Goal: Information Seeking & Learning: Learn about a topic

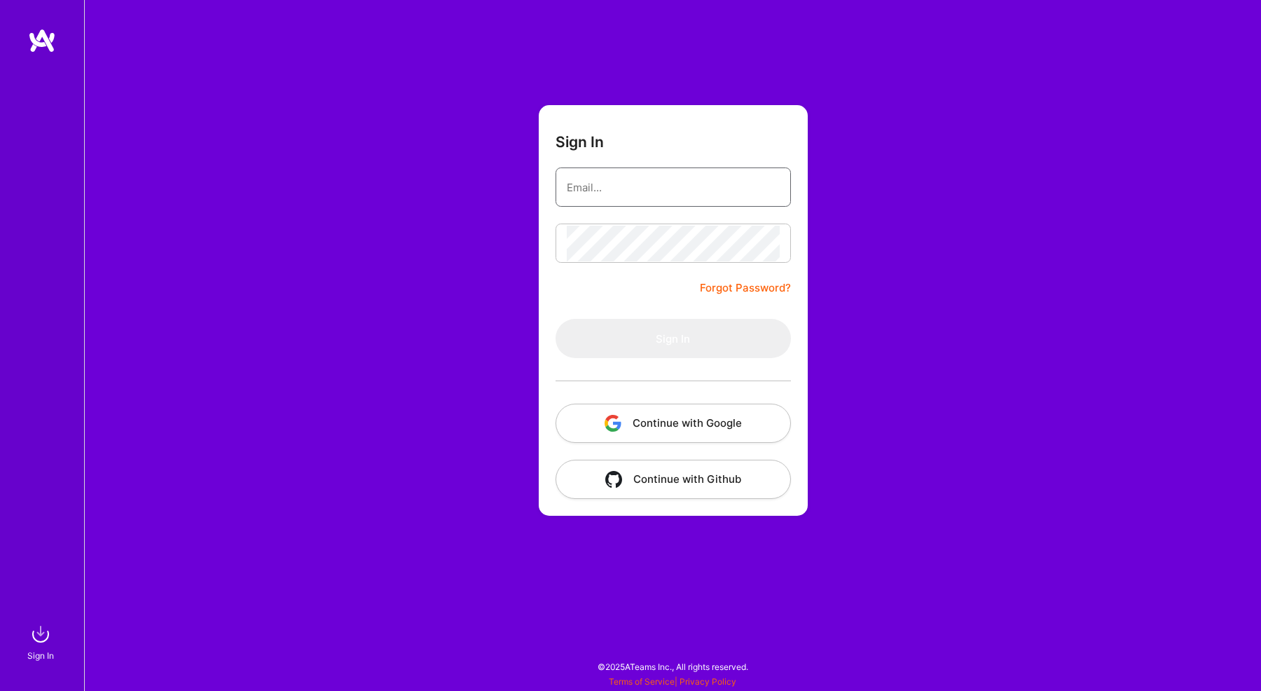
type input "[EMAIL_ADDRESS][DOMAIN_NAME]"
click at [461, 247] on div "Sign In [EMAIL_ADDRESS][DOMAIN_NAME] Forgot Password? Sign In Continue with Goo…" at bounding box center [672, 345] width 1177 height 691
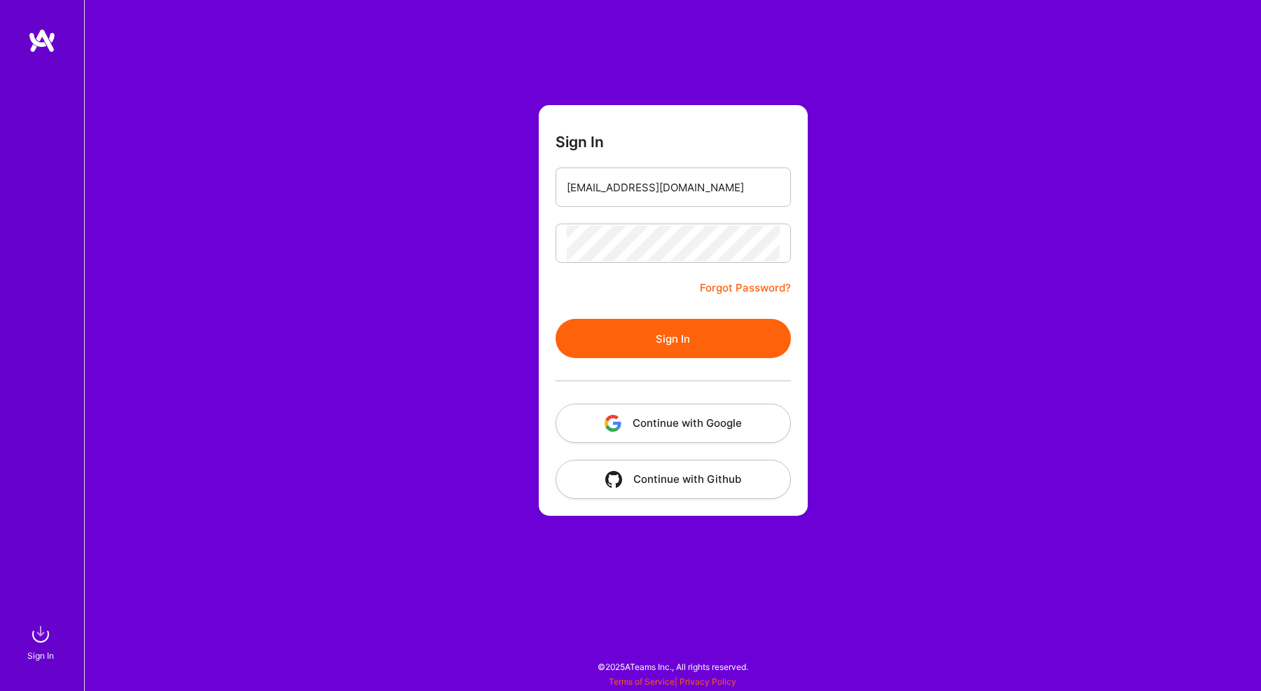
click at [647, 350] on button "Sign In" at bounding box center [673, 338] width 235 height 39
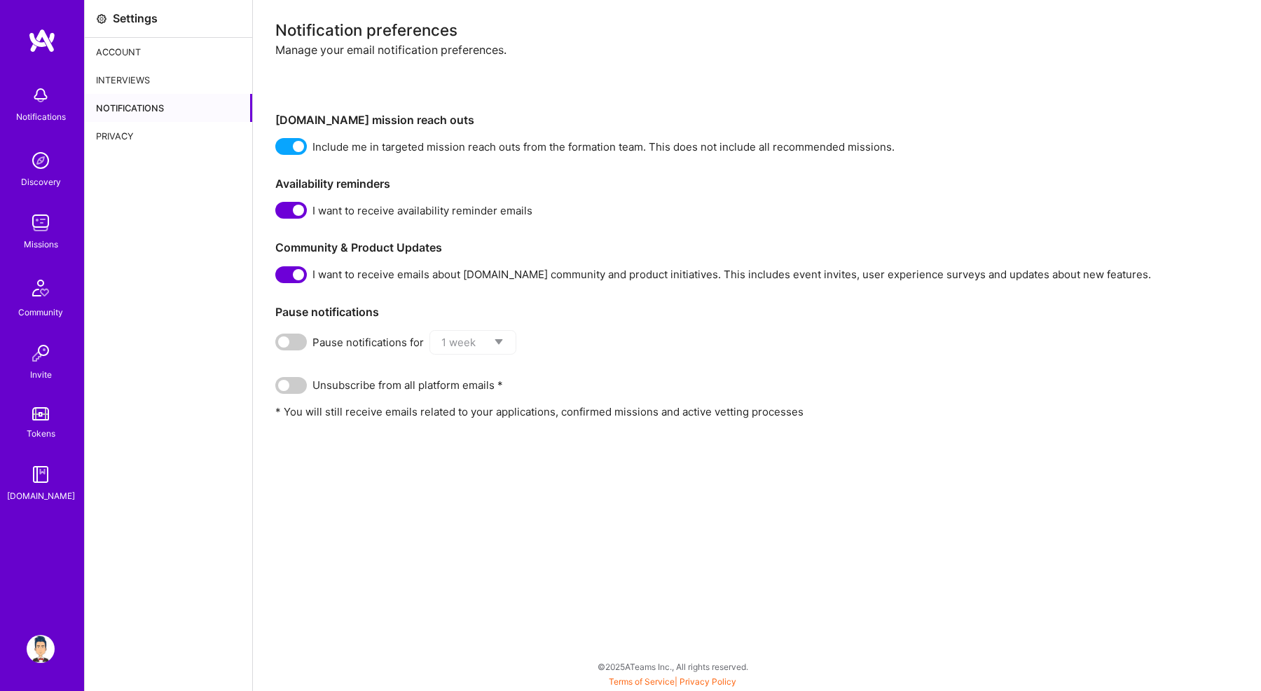
click at [27, 161] on img at bounding box center [41, 160] width 28 height 28
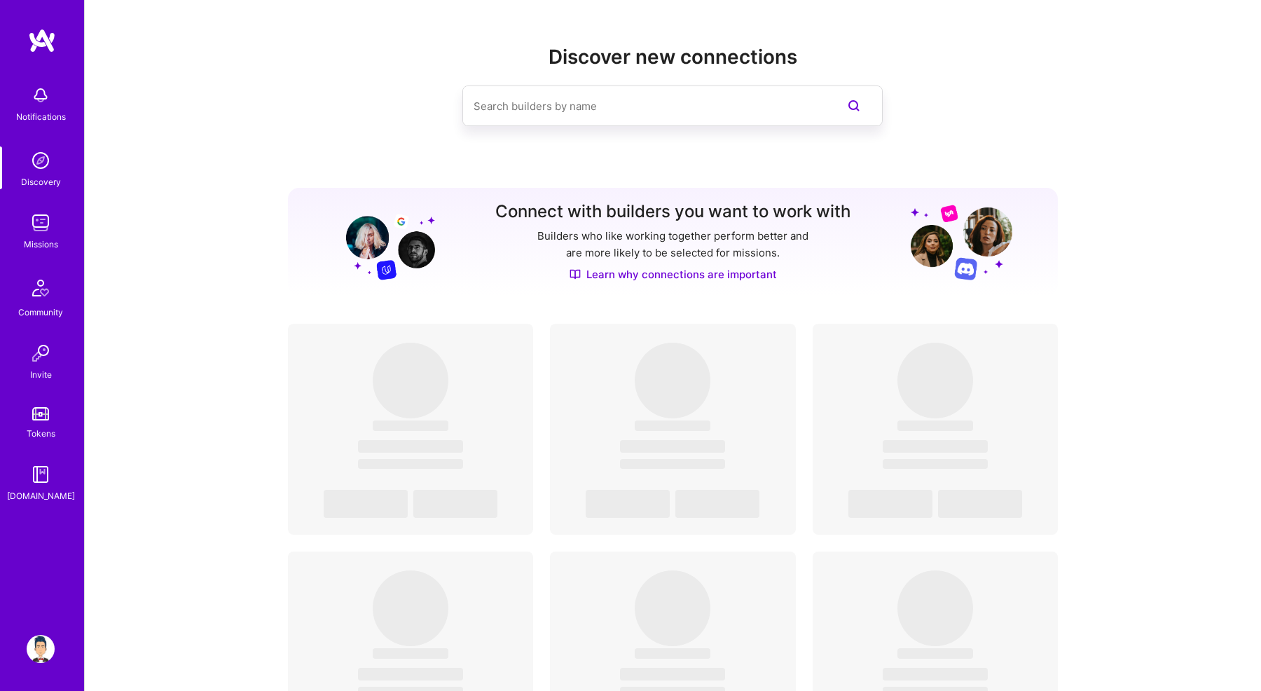
click at [44, 231] on img at bounding box center [41, 223] width 28 height 28
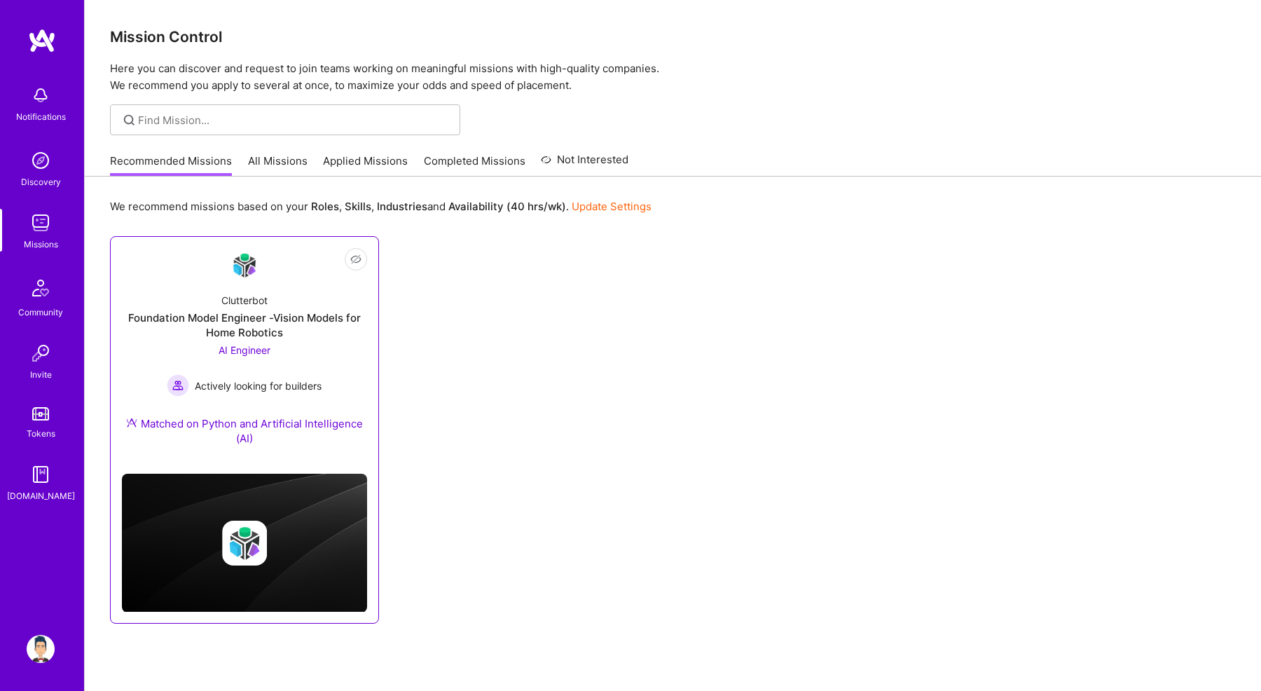
click at [183, 347] on div "AI Engineer Actively looking for builders" at bounding box center [244, 370] width 155 height 54
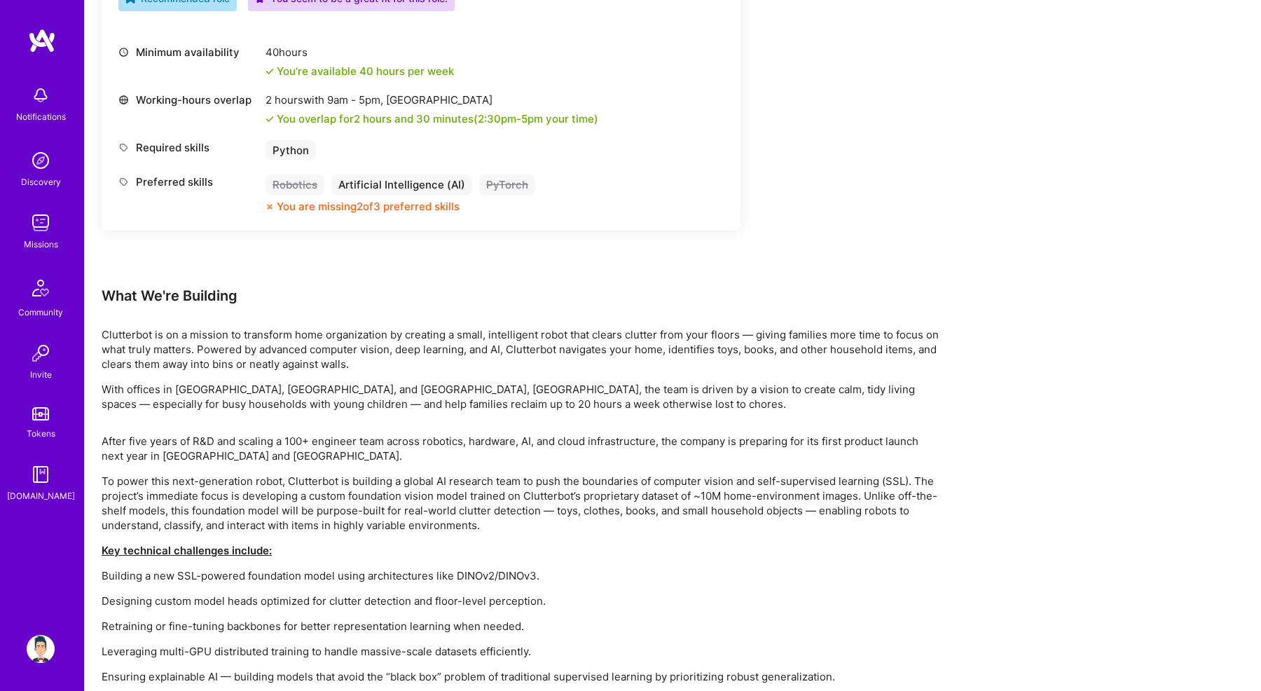
scroll to position [549, 0]
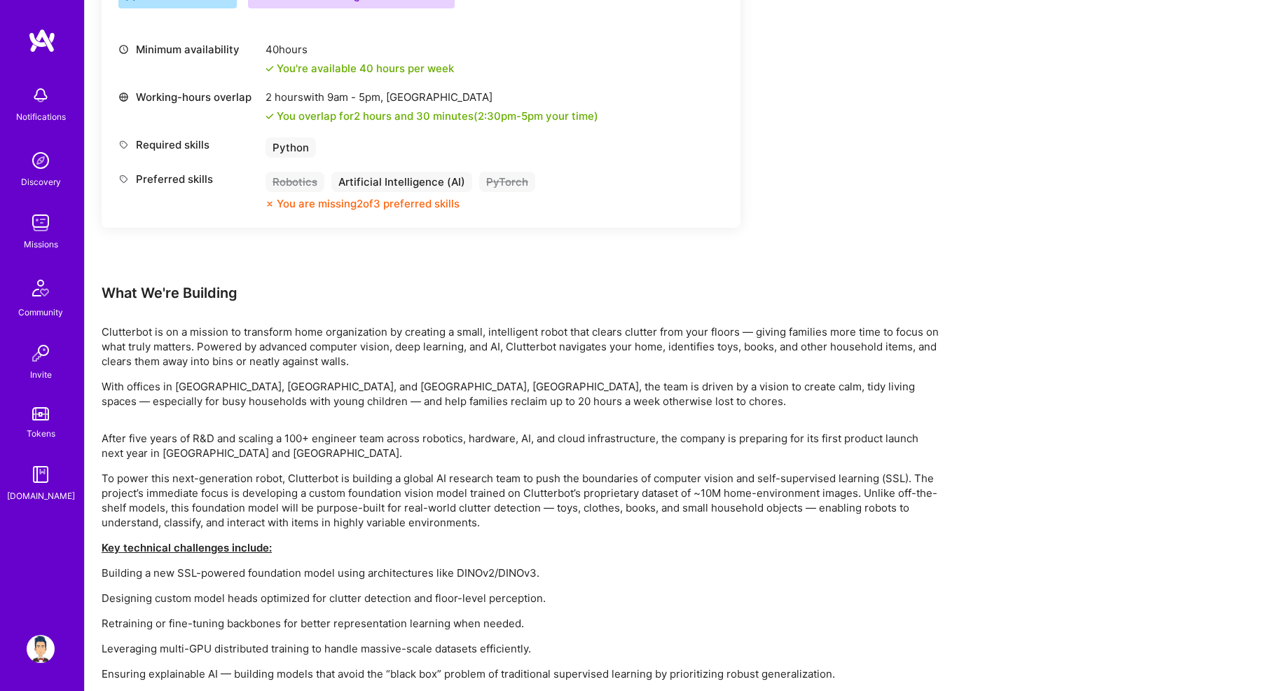
click at [287, 423] on div "Earn tokens for inviting a new [PERSON_NAME] to this mission Do you know the pe…" at bounding box center [522, 314] width 841 height 1318
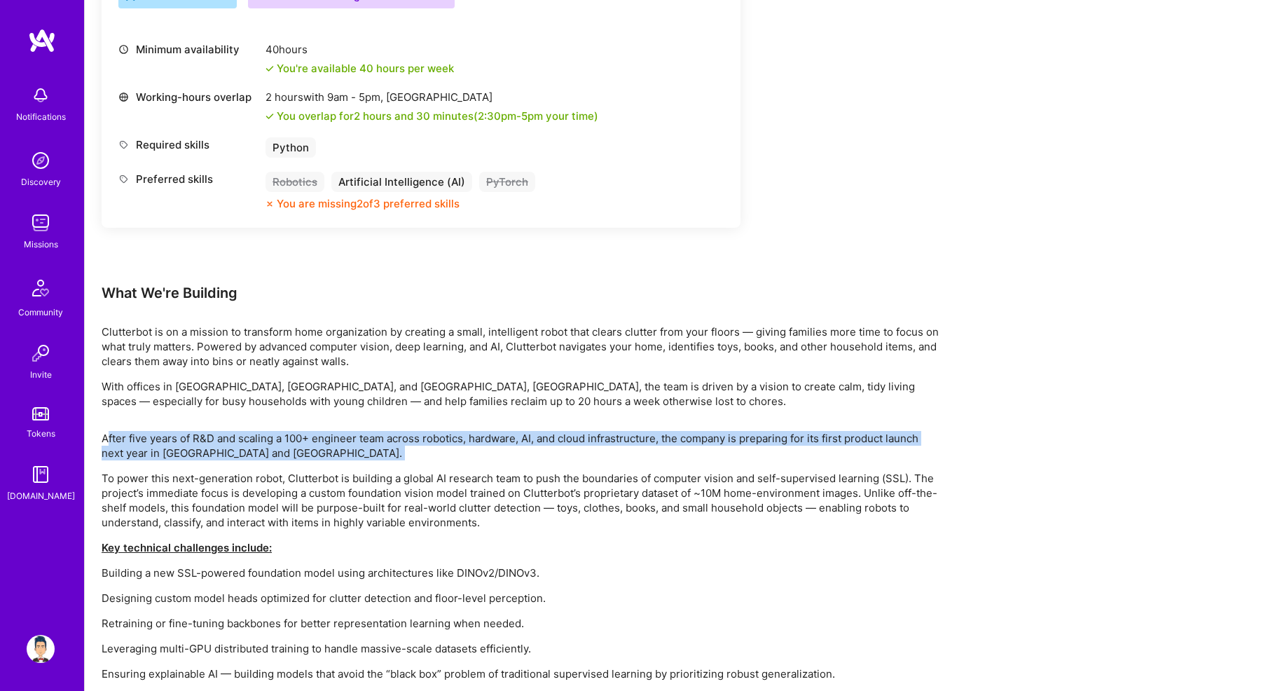
click at [246, 361] on p "Clutterbot is on a mission to transform home organization by creating a small, …" at bounding box center [522, 346] width 841 height 44
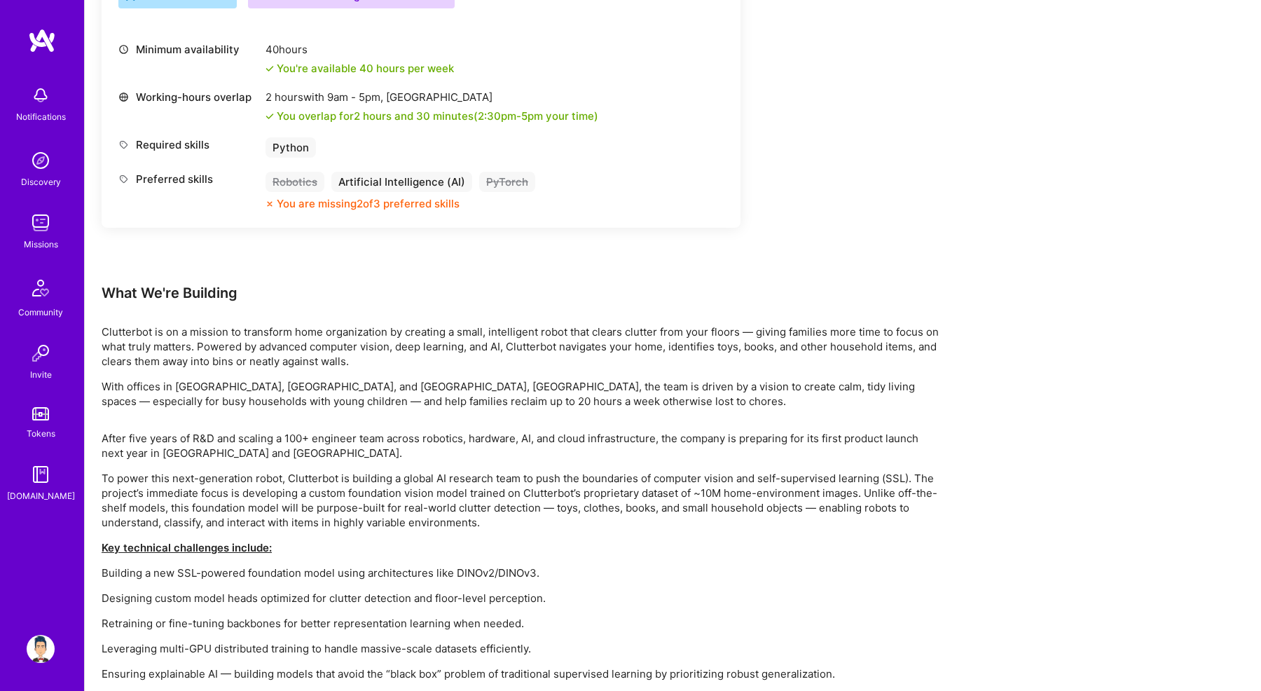
click at [246, 361] on p "Clutterbot is on a mission to transform home organization by creating a small, …" at bounding box center [522, 346] width 841 height 44
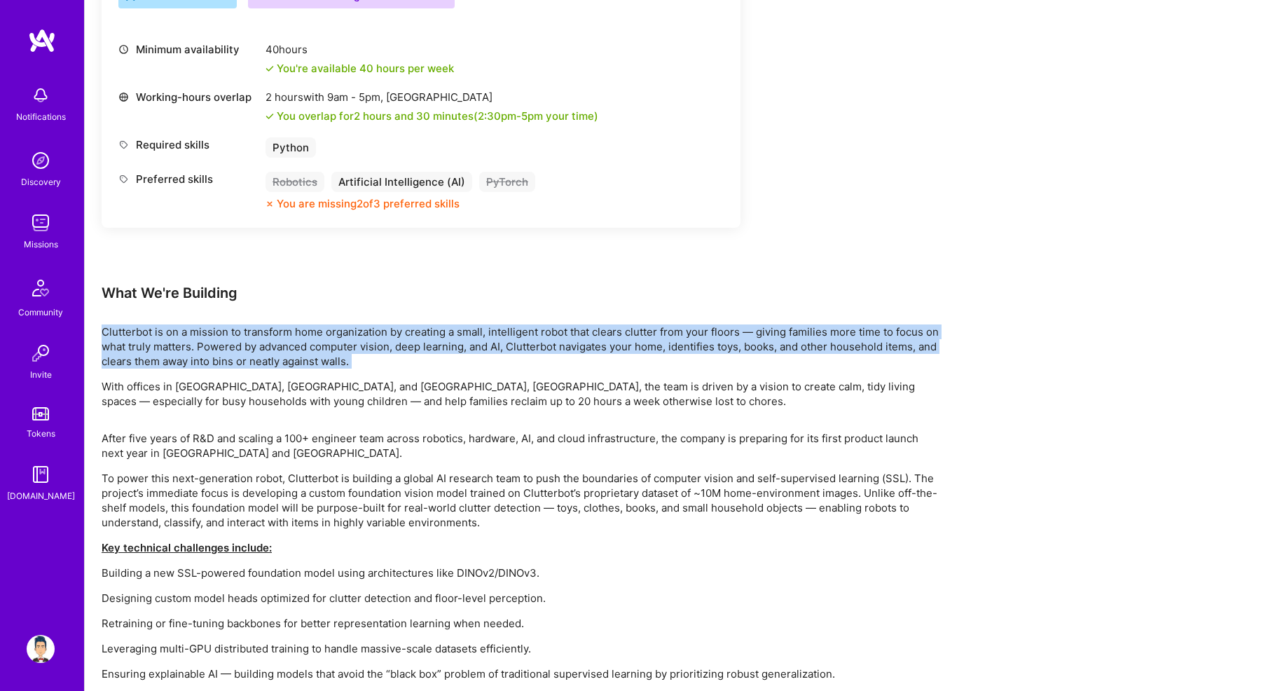
click at [290, 412] on div "Earn tokens for inviting a new [PERSON_NAME] to this mission Do you know the pe…" at bounding box center [522, 314] width 841 height 1318
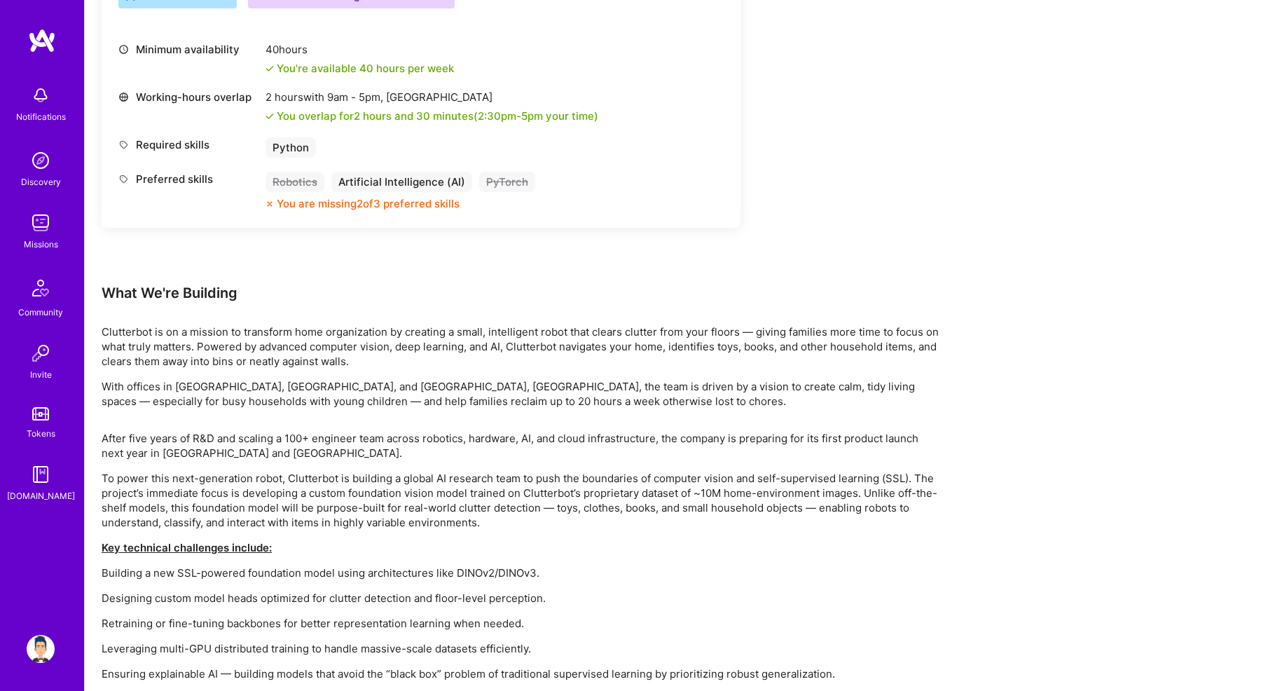
click at [290, 412] on div "Earn tokens for inviting a new [PERSON_NAME] to this mission Do you know the pe…" at bounding box center [522, 314] width 841 height 1318
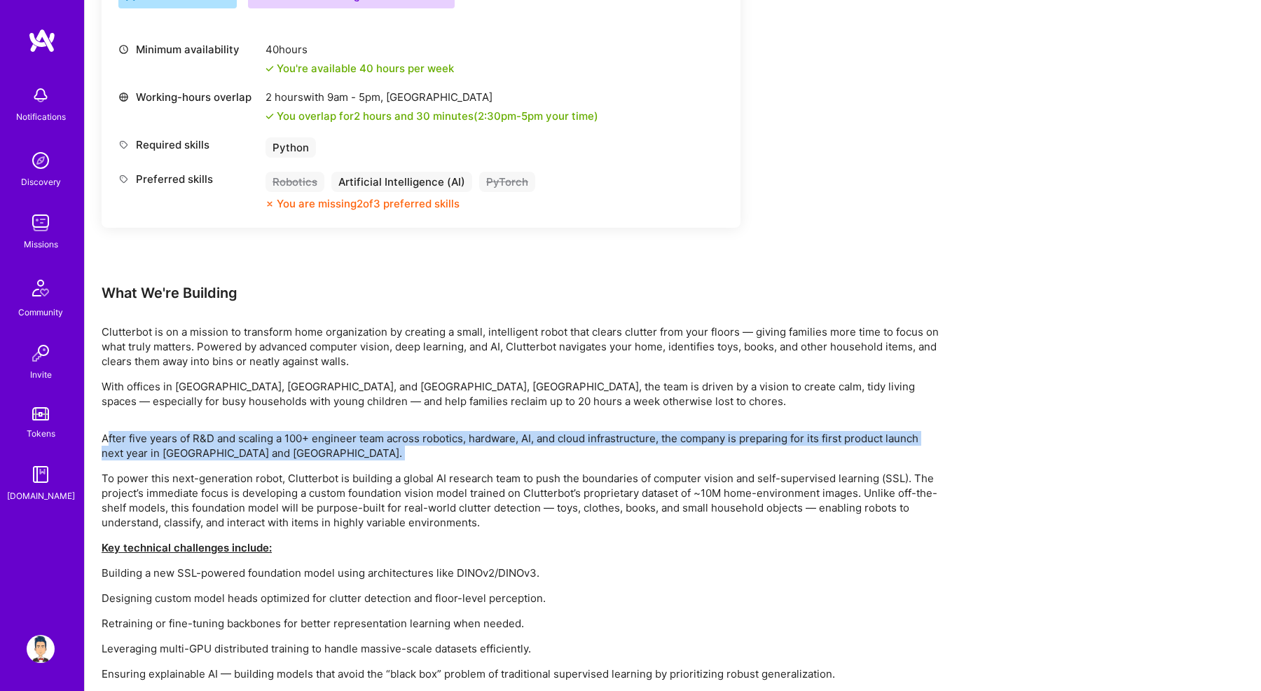
click at [273, 387] on p "With offices in [GEOGRAPHIC_DATA], [GEOGRAPHIC_DATA], and [GEOGRAPHIC_DATA], [G…" at bounding box center [522, 393] width 841 height 29
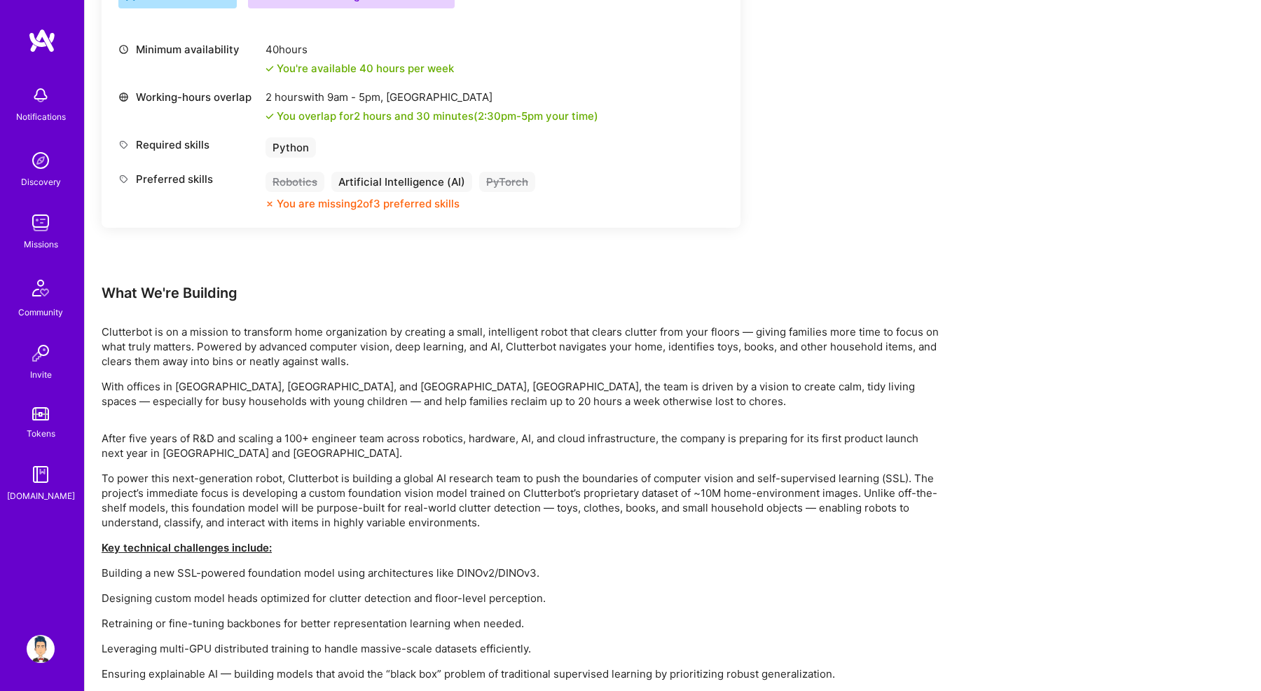
click at [273, 387] on p "With offices in [GEOGRAPHIC_DATA], [GEOGRAPHIC_DATA], and [GEOGRAPHIC_DATA], [G…" at bounding box center [522, 393] width 841 height 29
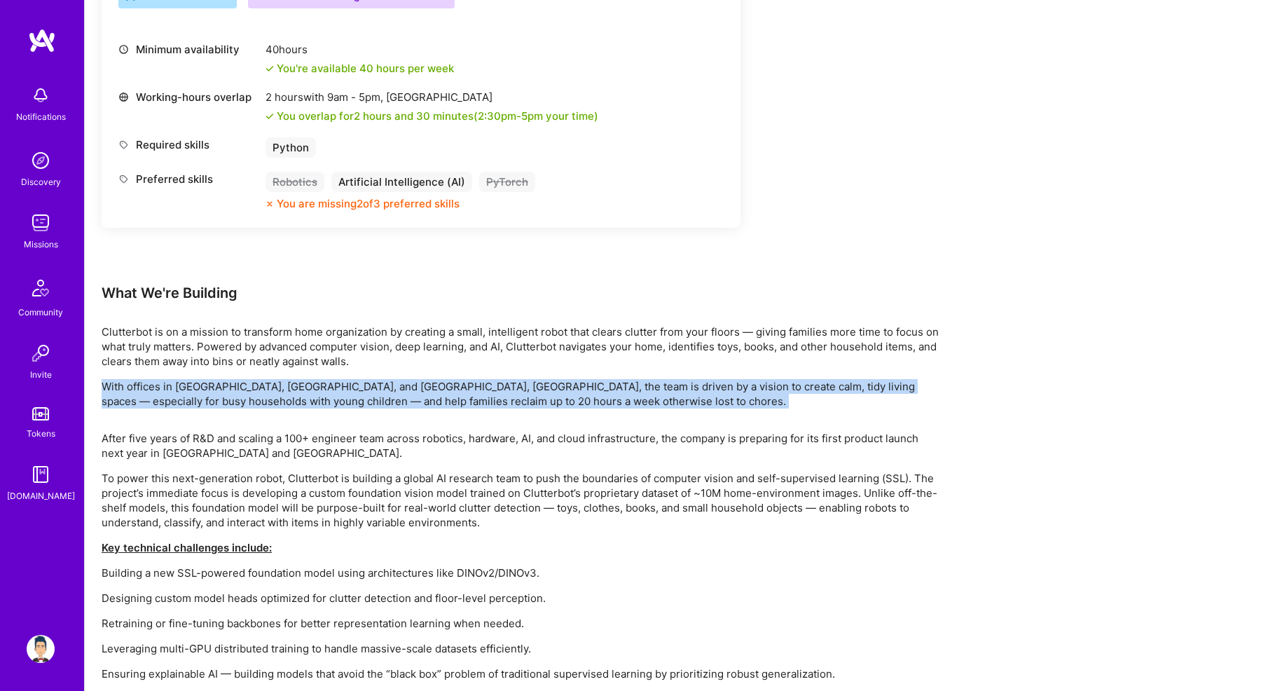
click at [245, 348] on p "Clutterbot is on a mission to transform home organization by creating a small, …" at bounding box center [522, 346] width 841 height 44
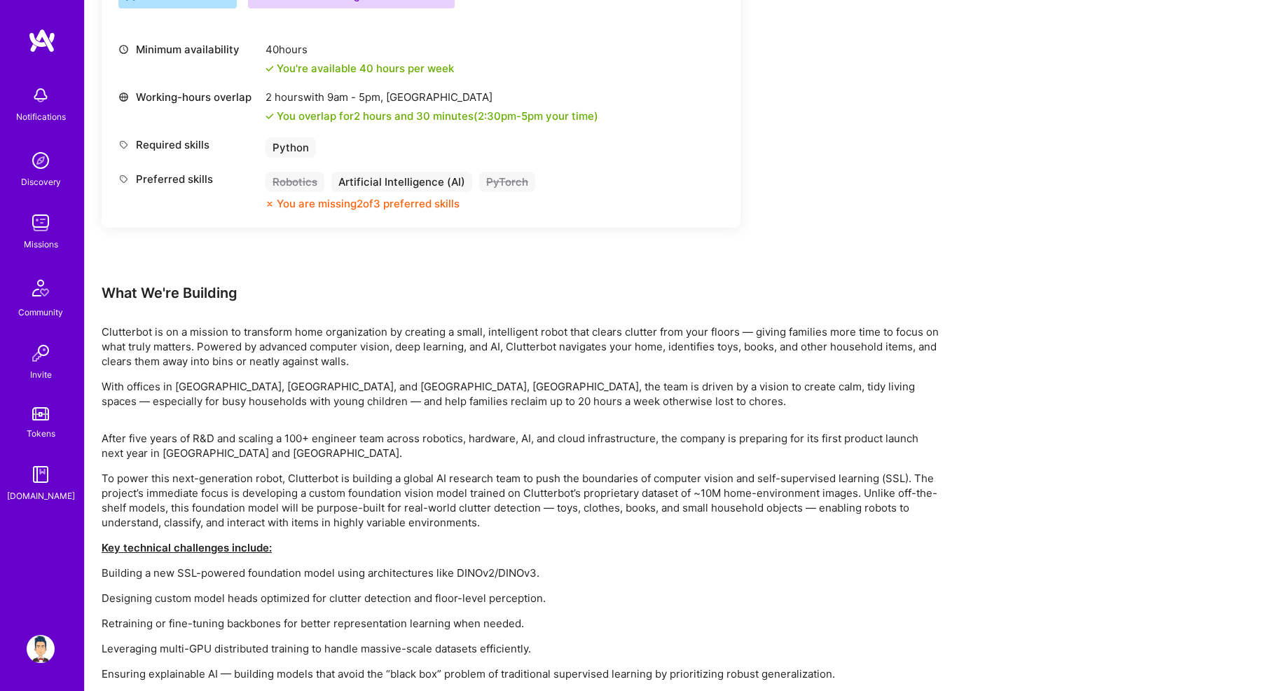
click at [245, 348] on p "Clutterbot is on a mission to transform home organization by creating a small, …" at bounding box center [522, 346] width 841 height 44
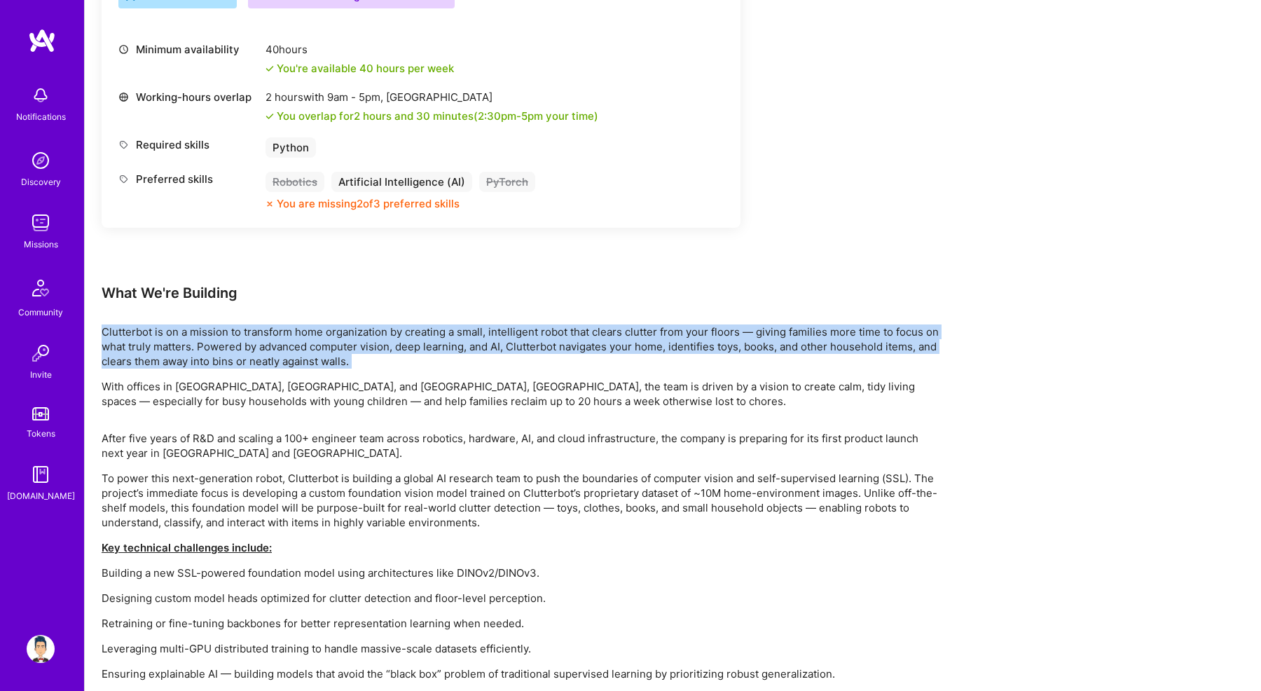
click at [101, 285] on div "Earn tokens for inviting a new [PERSON_NAME] to this mission Do you know the pe…" at bounding box center [673, 327] width 1176 height 1379
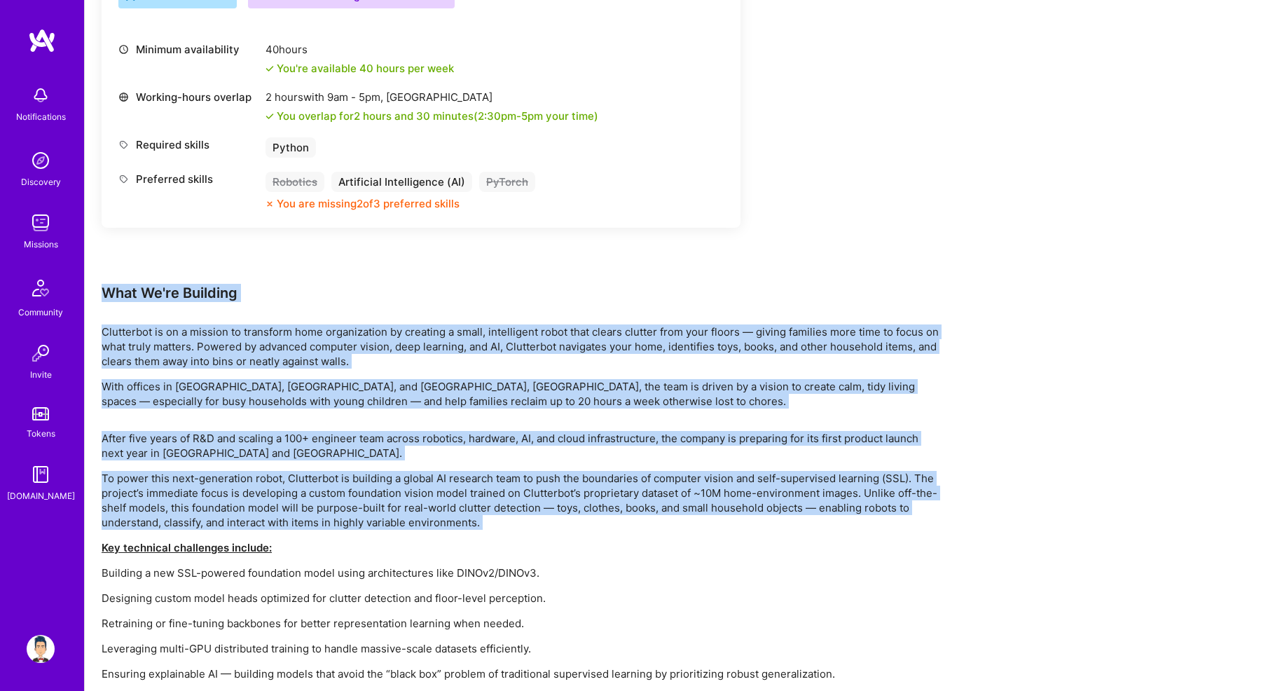
drag, startPoint x: 101, startPoint y: 285, endPoint x: 507, endPoint y: 532, distance: 475.4
click at [507, 532] on div "Earn tokens for inviting a new [PERSON_NAME] to this mission Do you know the pe…" at bounding box center [673, 327] width 1176 height 1379
click at [507, 532] on div "After five years of R&D and scaling a 100+ engineer team across robotics, hardw…" at bounding box center [522, 702] width 841 height 542
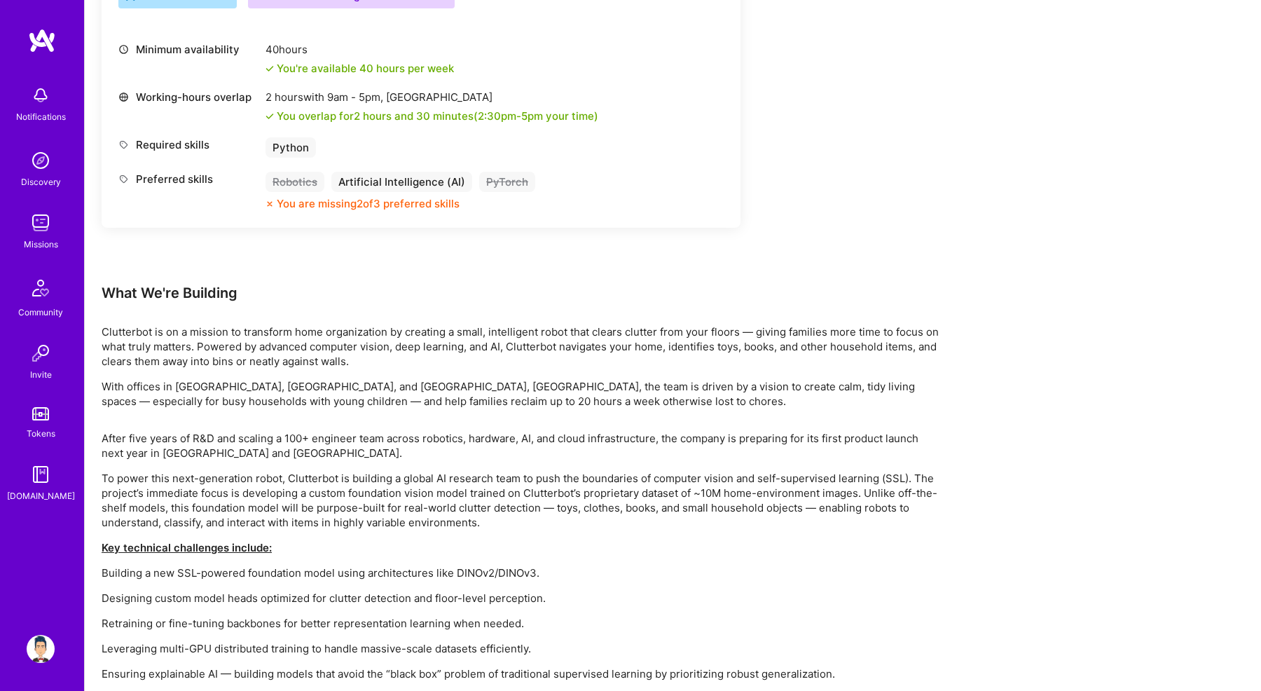
click at [507, 532] on div "After five years of R&D and scaling a 100+ engineer team across robotics, hardw…" at bounding box center [522, 702] width 841 height 542
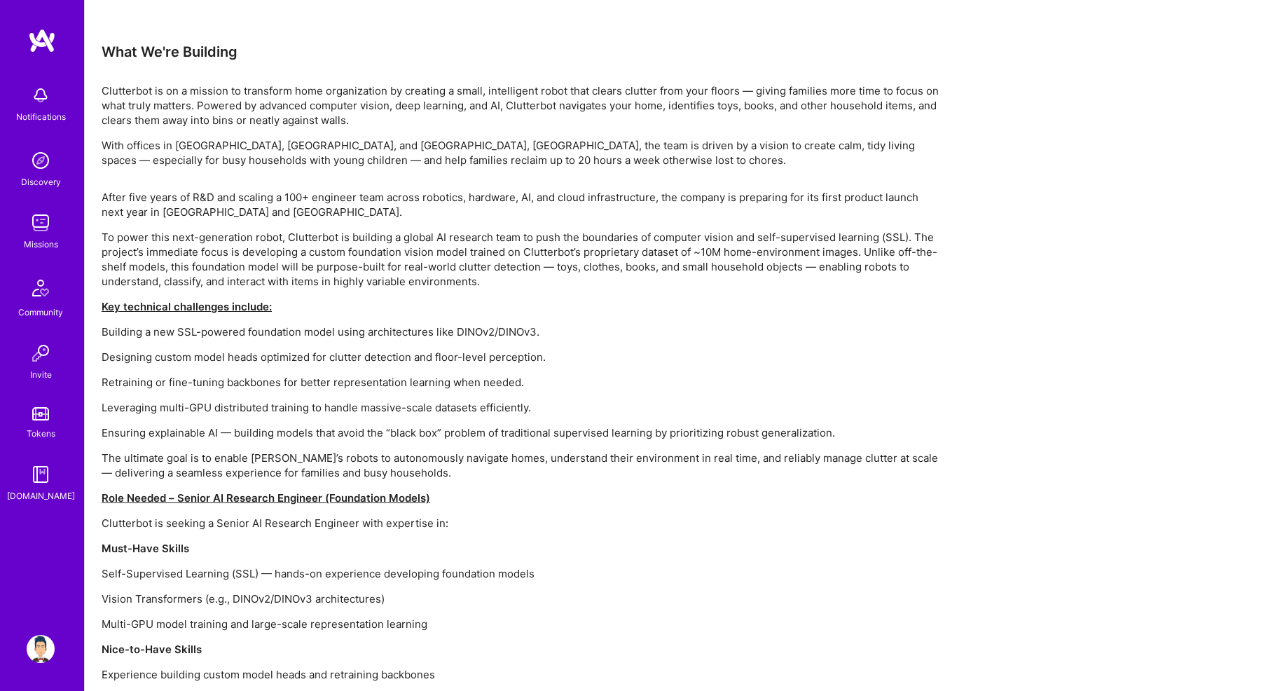
scroll to position [842, 0]
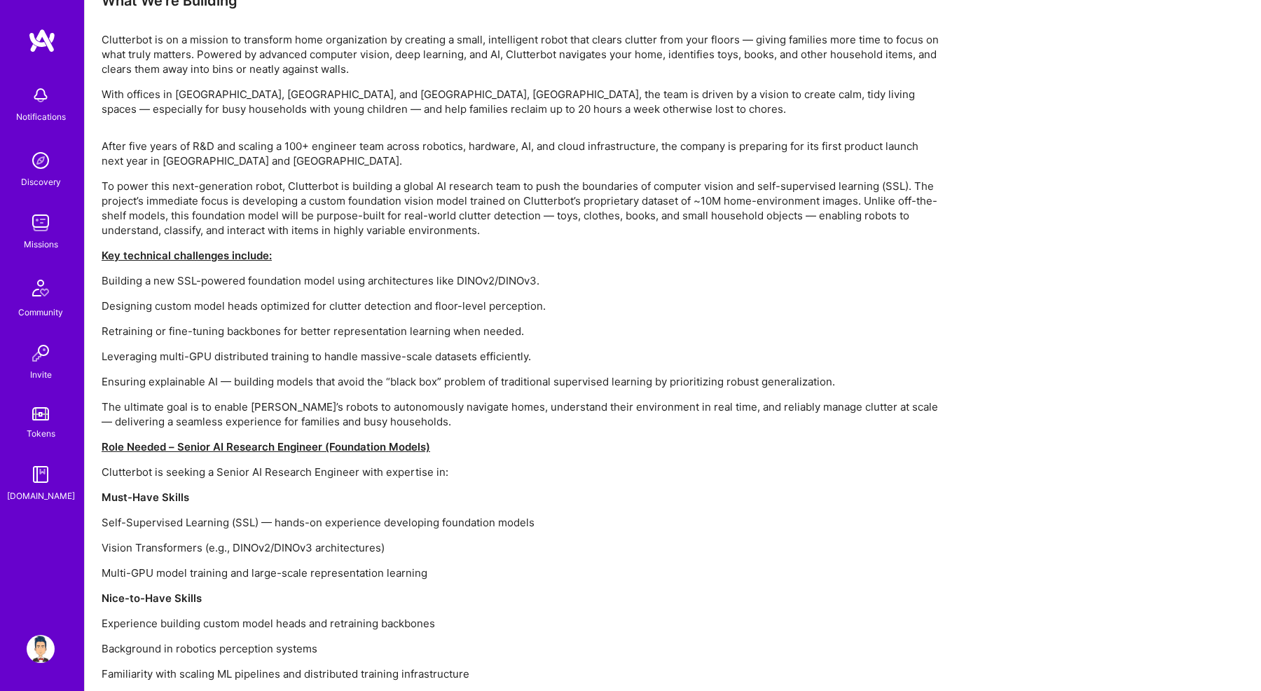
click at [441, 425] on p "The ultimate goal is to enable [PERSON_NAME]’s robots to autonomously navigate …" at bounding box center [522, 413] width 841 height 29
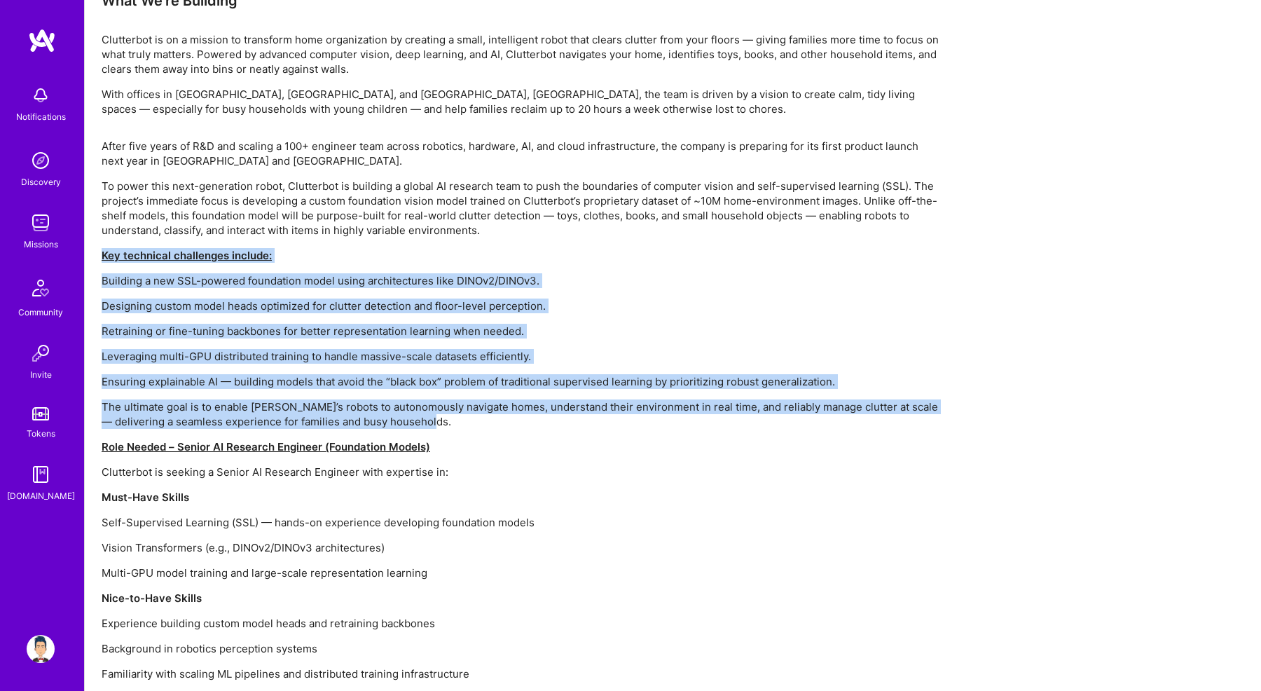
drag, startPoint x: 441, startPoint y: 425, endPoint x: 92, endPoint y: 254, distance: 388.0
click at [92, 254] on div "Earn tokens for inviting a new [PERSON_NAME] to this mission Do you know the pe…" at bounding box center [673, 35] width 1176 height 1379
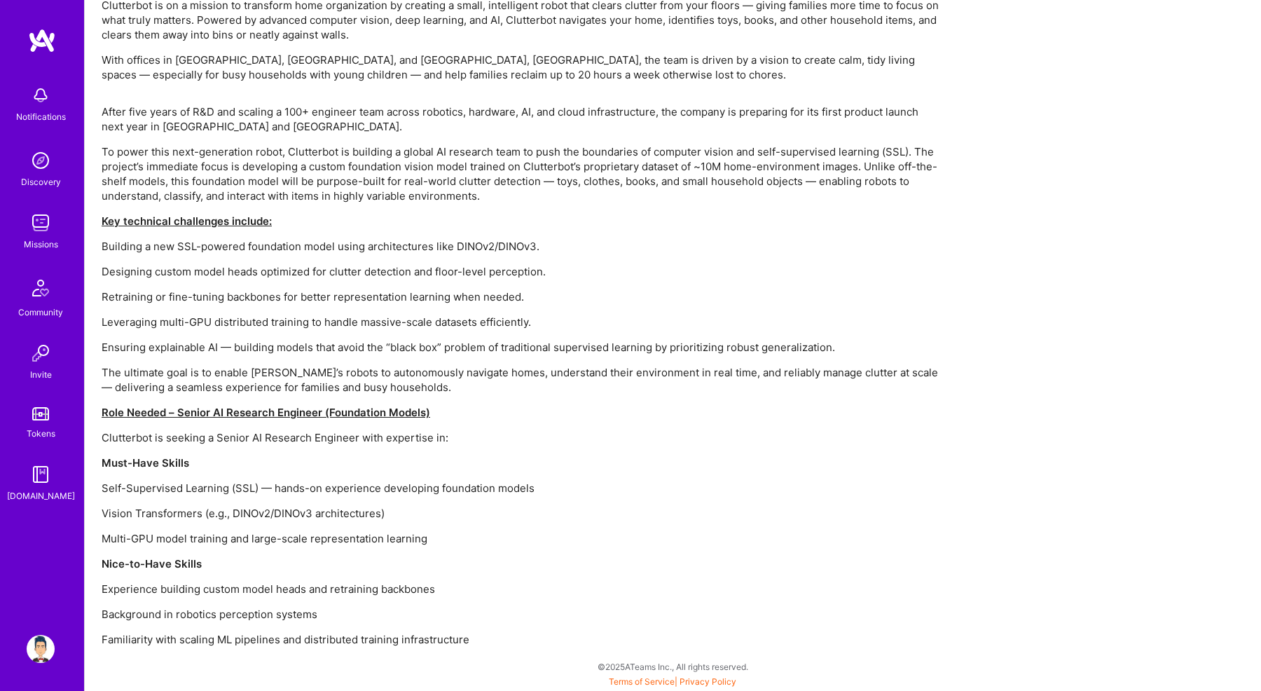
scroll to position [876, 0]
click at [233, 439] on p "Clutterbot is seeking a Senior AI Research Engineer with expertise in:" at bounding box center [522, 437] width 841 height 15
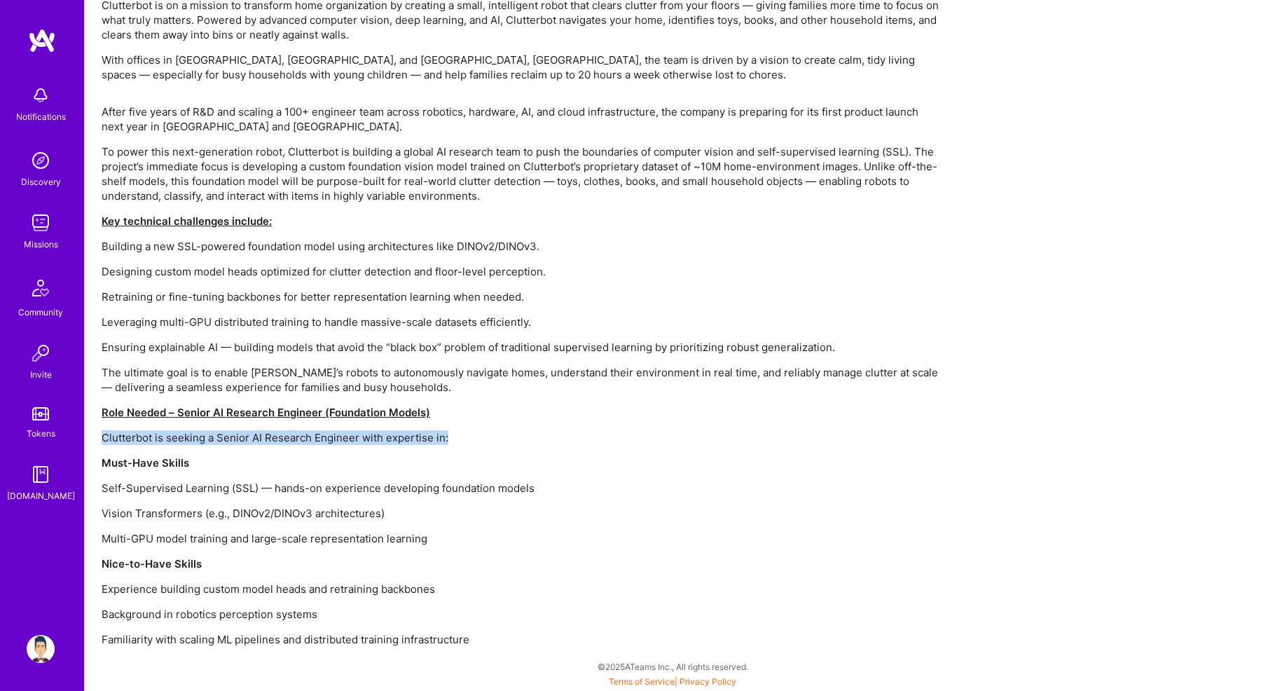
click at [233, 439] on p "Clutterbot is seeking a Senior AI Research Engineer with expertise in:" at bounding box center [522, 437] width 841 height 15
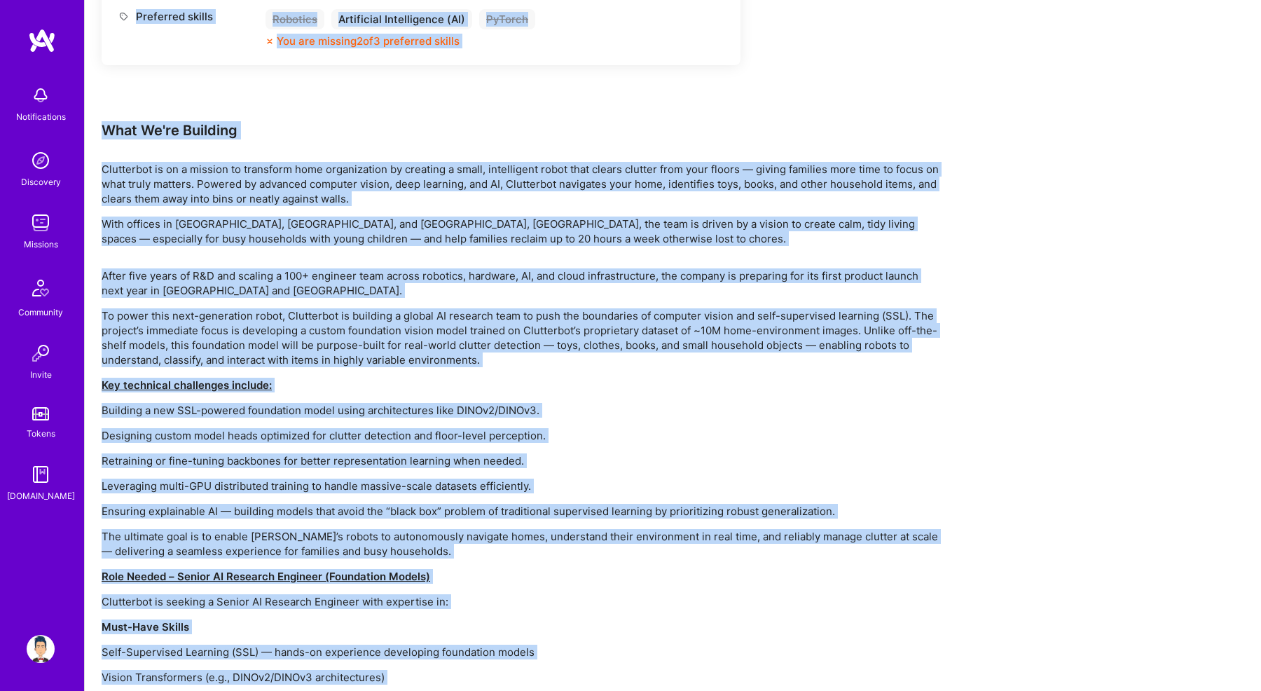
scroll to position [678, 0]
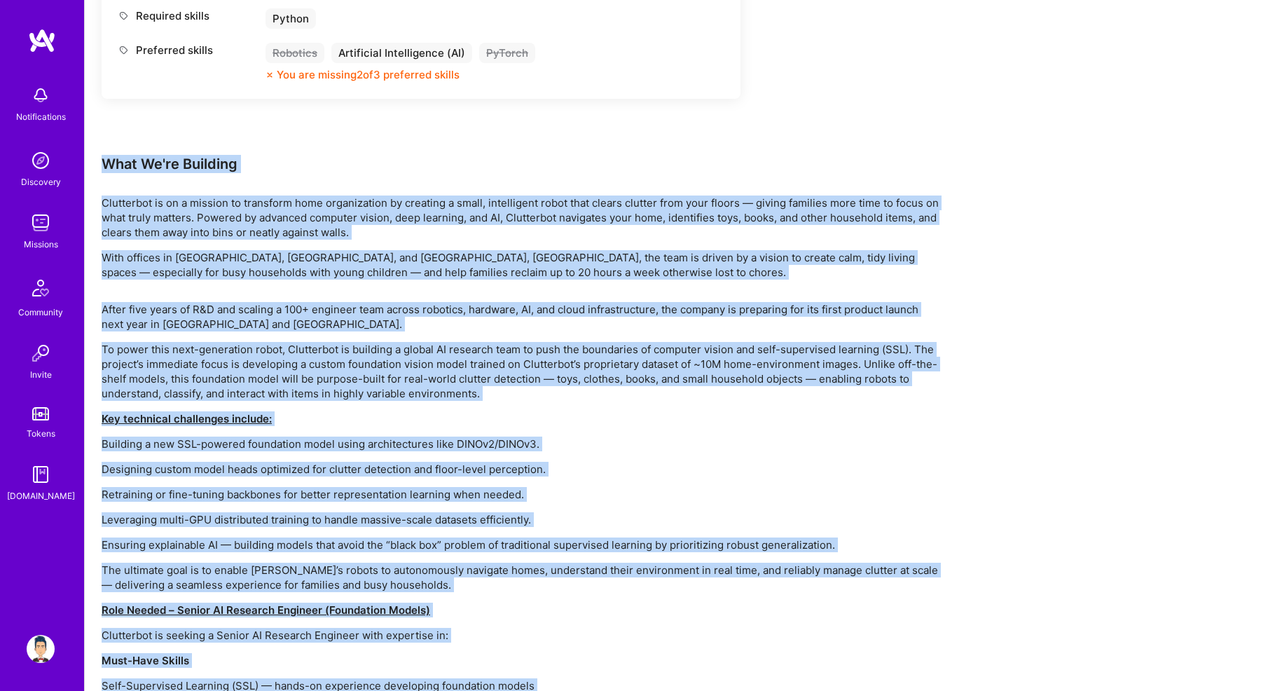
drag, startPoint x: 471, startPoint y: 640, endPoint x: 102, endPoint y: 162, distance: 604.5
click at [102, 162] on div "Earn tokens for inviting a new [PERSON_NAME] to this mission Do you know the pe…" at bounding box center [522, 185] width 841 height 1318
click at [102, 162] on div "What We're Building" at bounding box center [522, 164] width 841 height 18
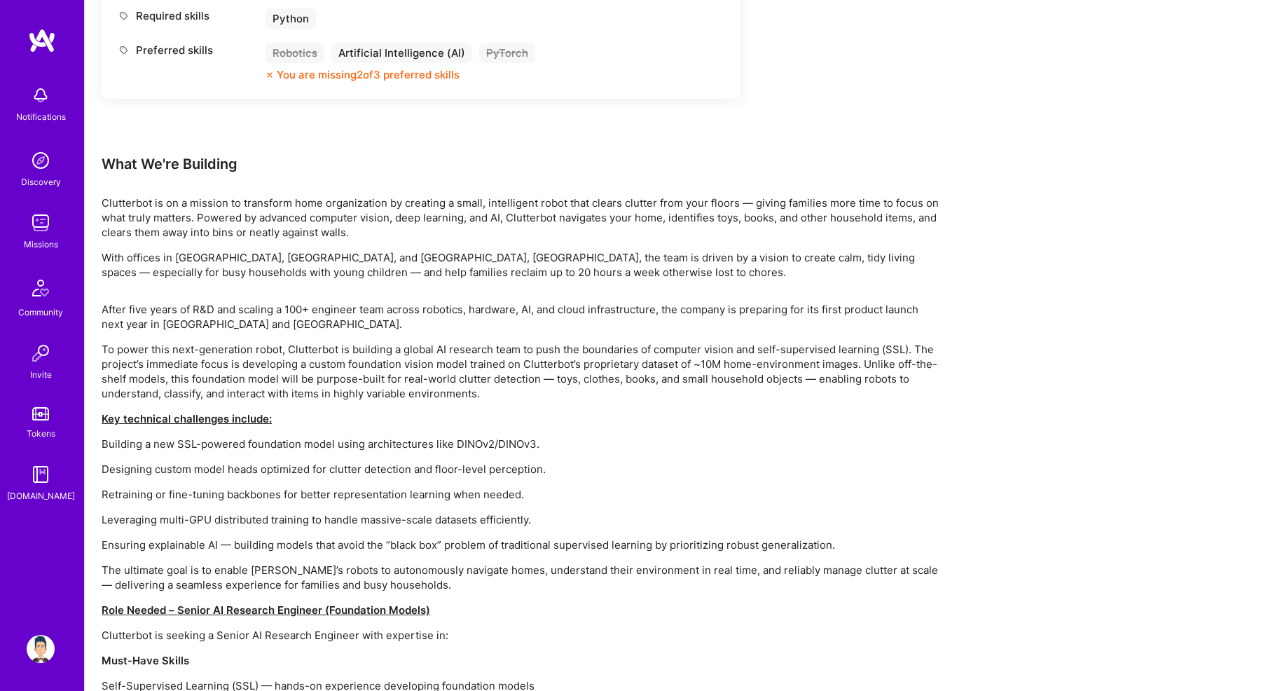
click at [102, 162] on div "What We're Building" at bounding box center [522, 164] width 841 height 18
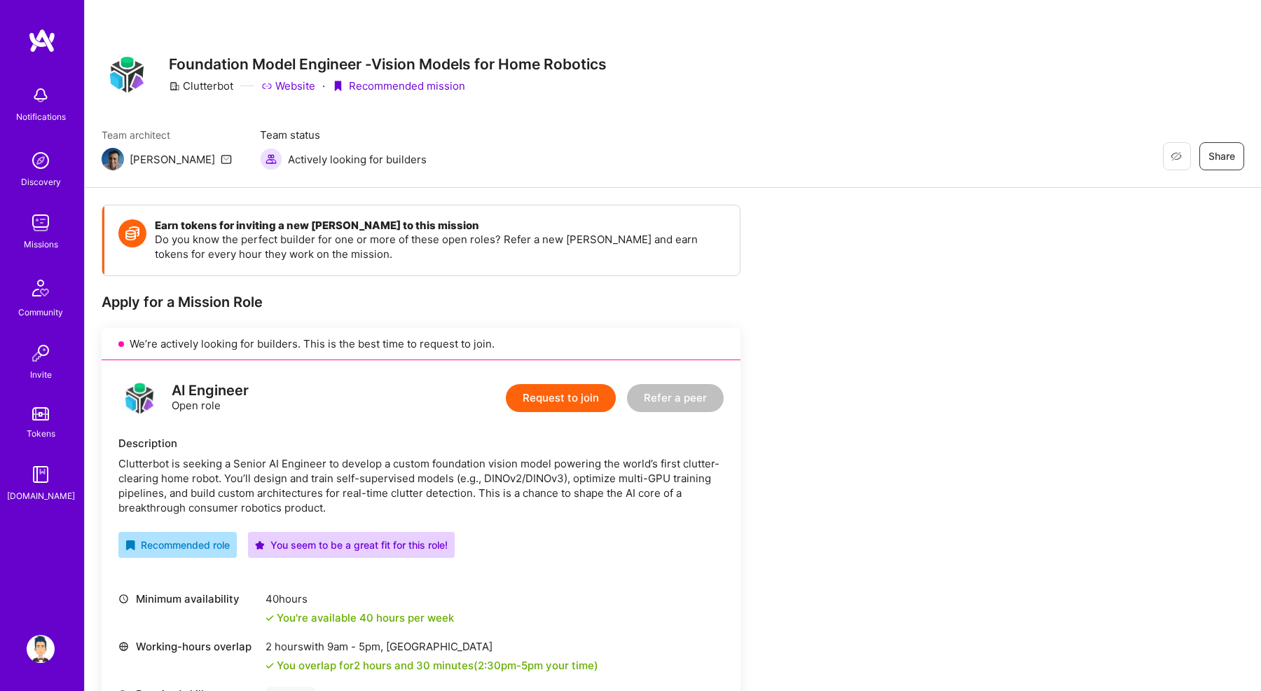
scroll to position [0, 0]
click at [349, 472] on div "Clutterbot is seeking a Senior AI Engineer to develop a custom foundation visio…" at bounding box center [420, 485] width 605 height 59
click at [25, 173] on link "Discovery" at bounding box center [40, 167] width 87 height 43
